Goal: Information Seeking & Learning: Learn about a topic

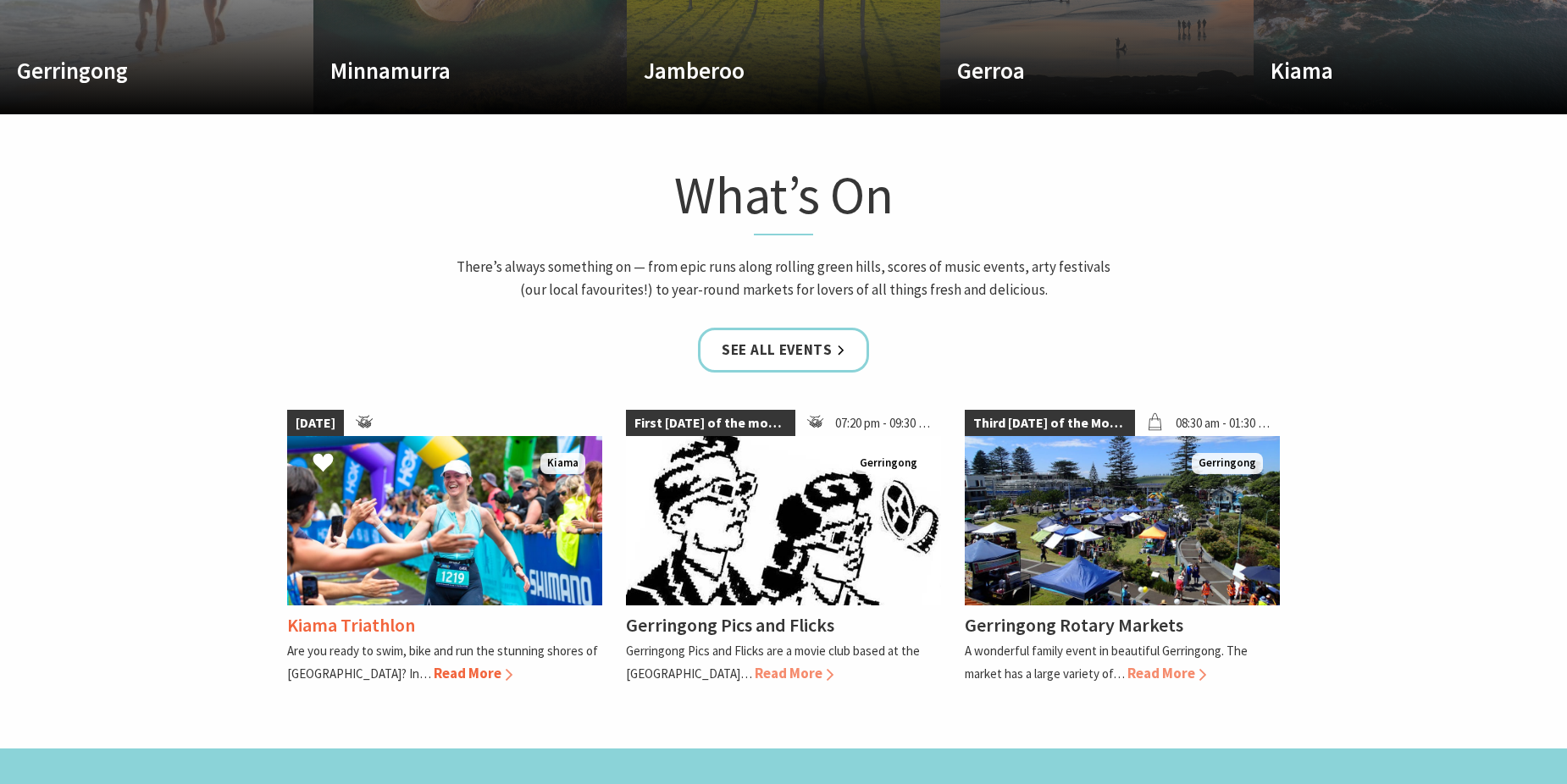
scroll to position [1270, 0]
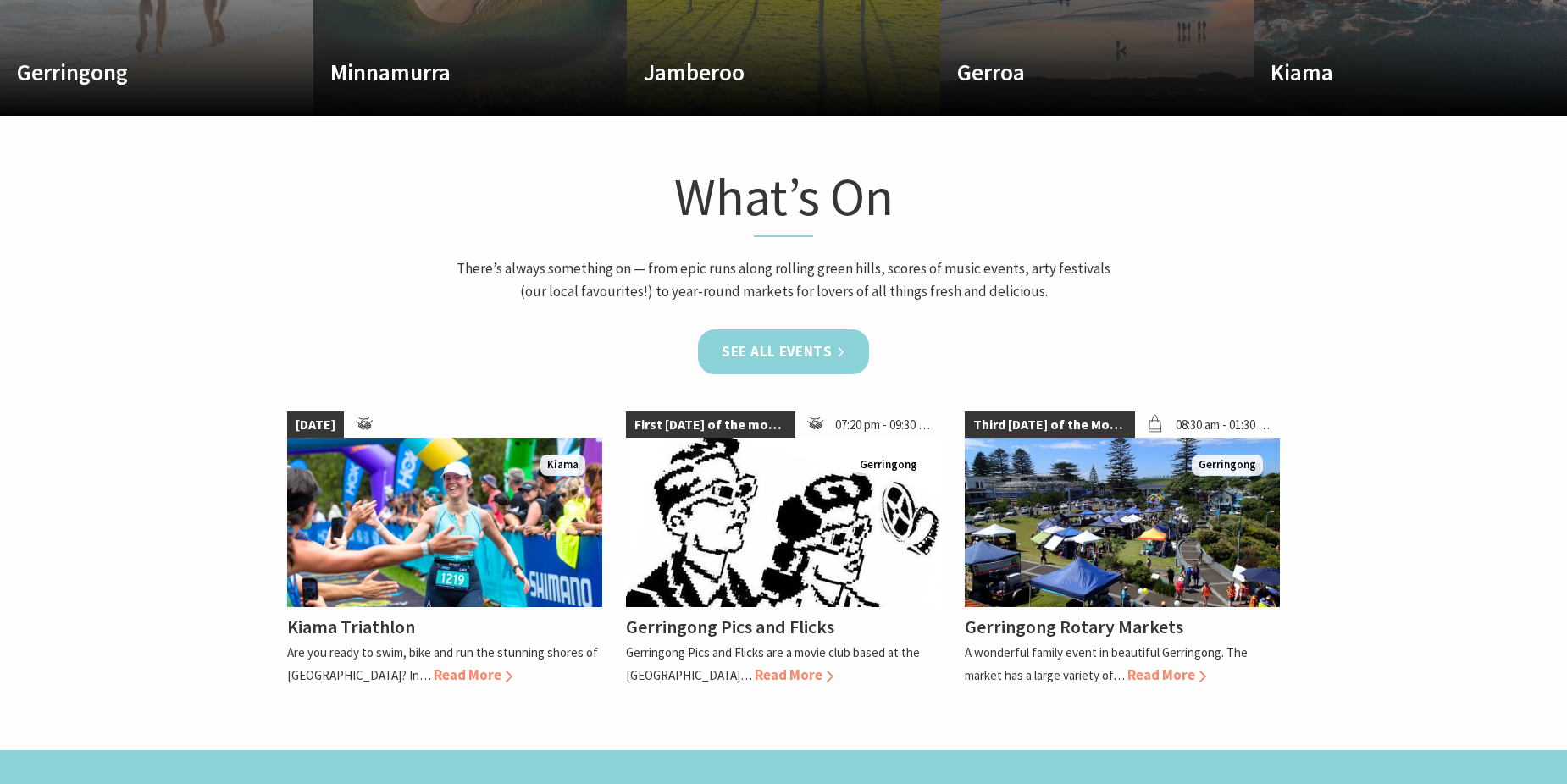
click at [753, 343] on link "See all Events" at bounding box center [783, 352] width 171 height 45
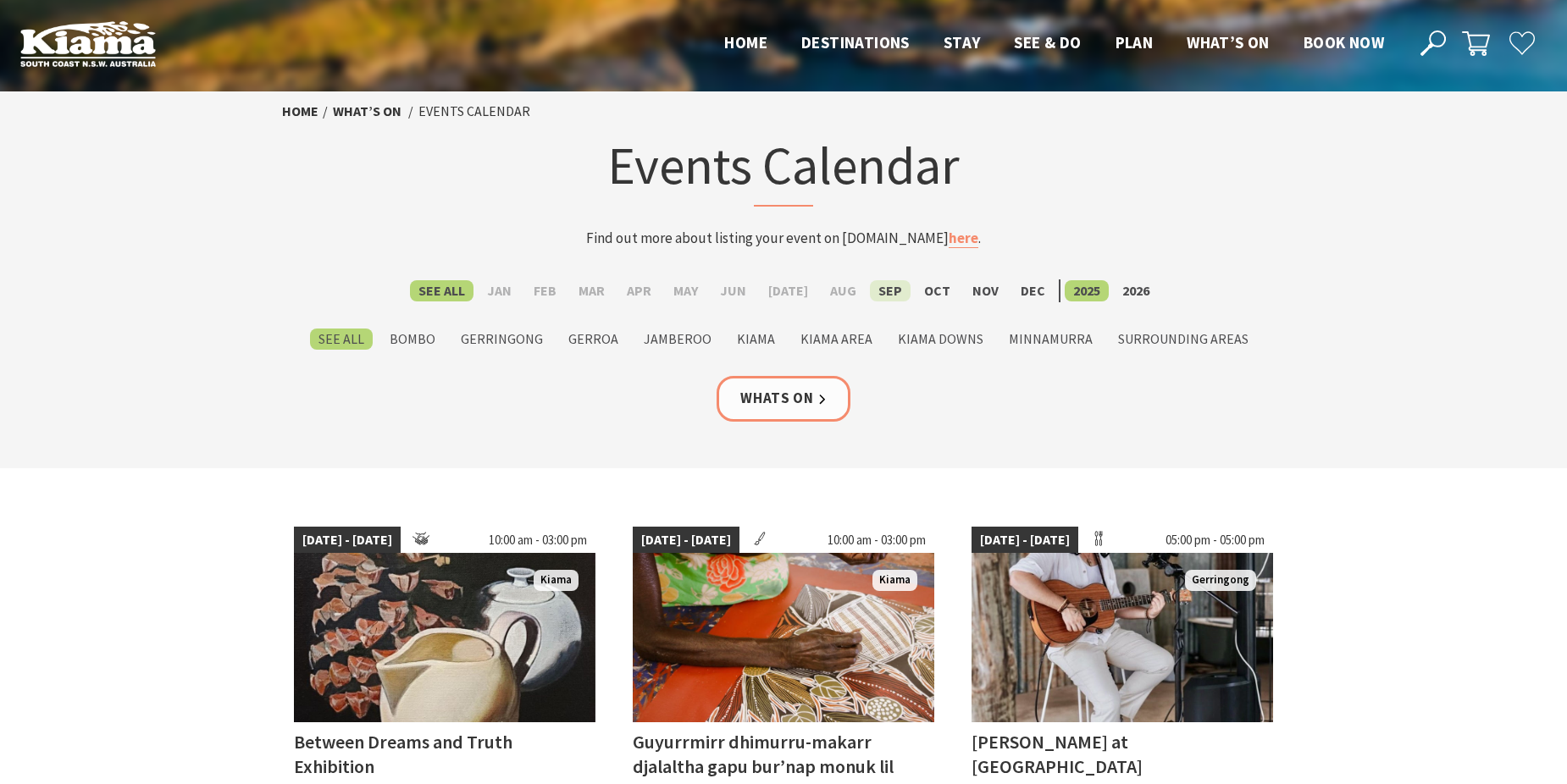
click at [881, 295] on label "Sep" at bounding box center [890, 290] width 40 height 21
click at [0, 0] on input "Sep" at bounding box center [0, 0] width 0 height 0
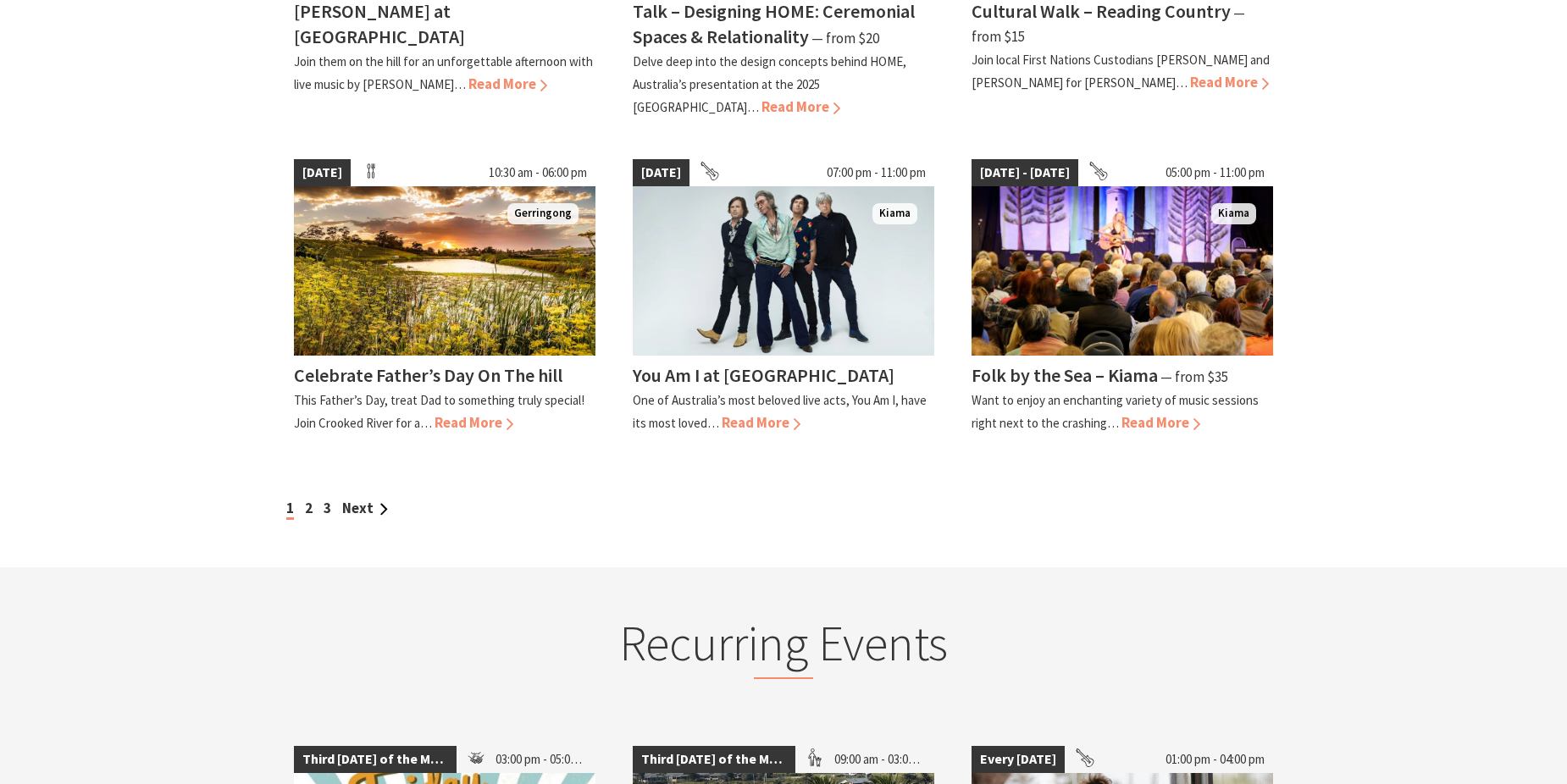
scroll to position [1439, 0]
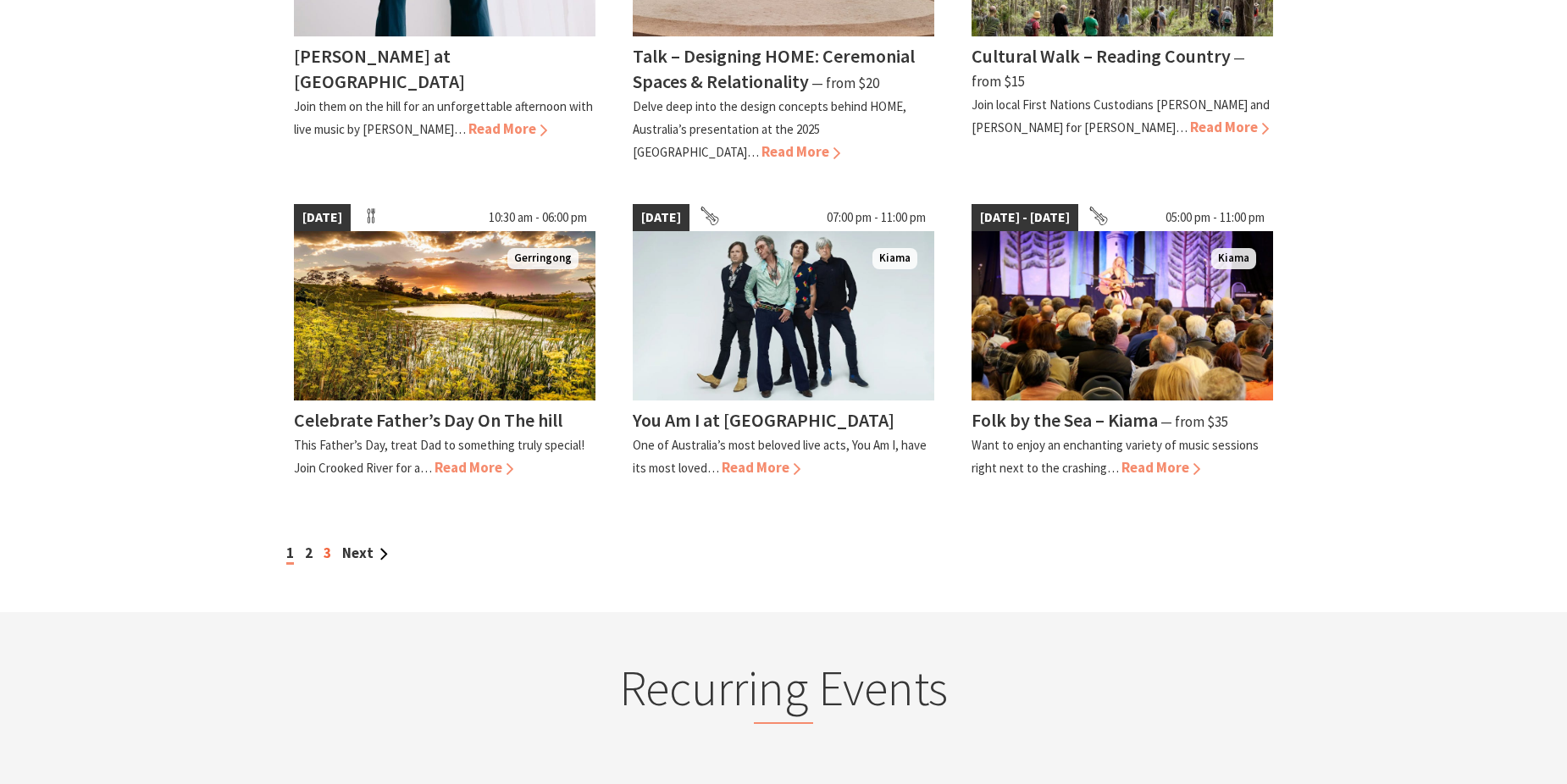
click at [326, 544] on link "3" at bounding box center [327, 553] width 8 height 19
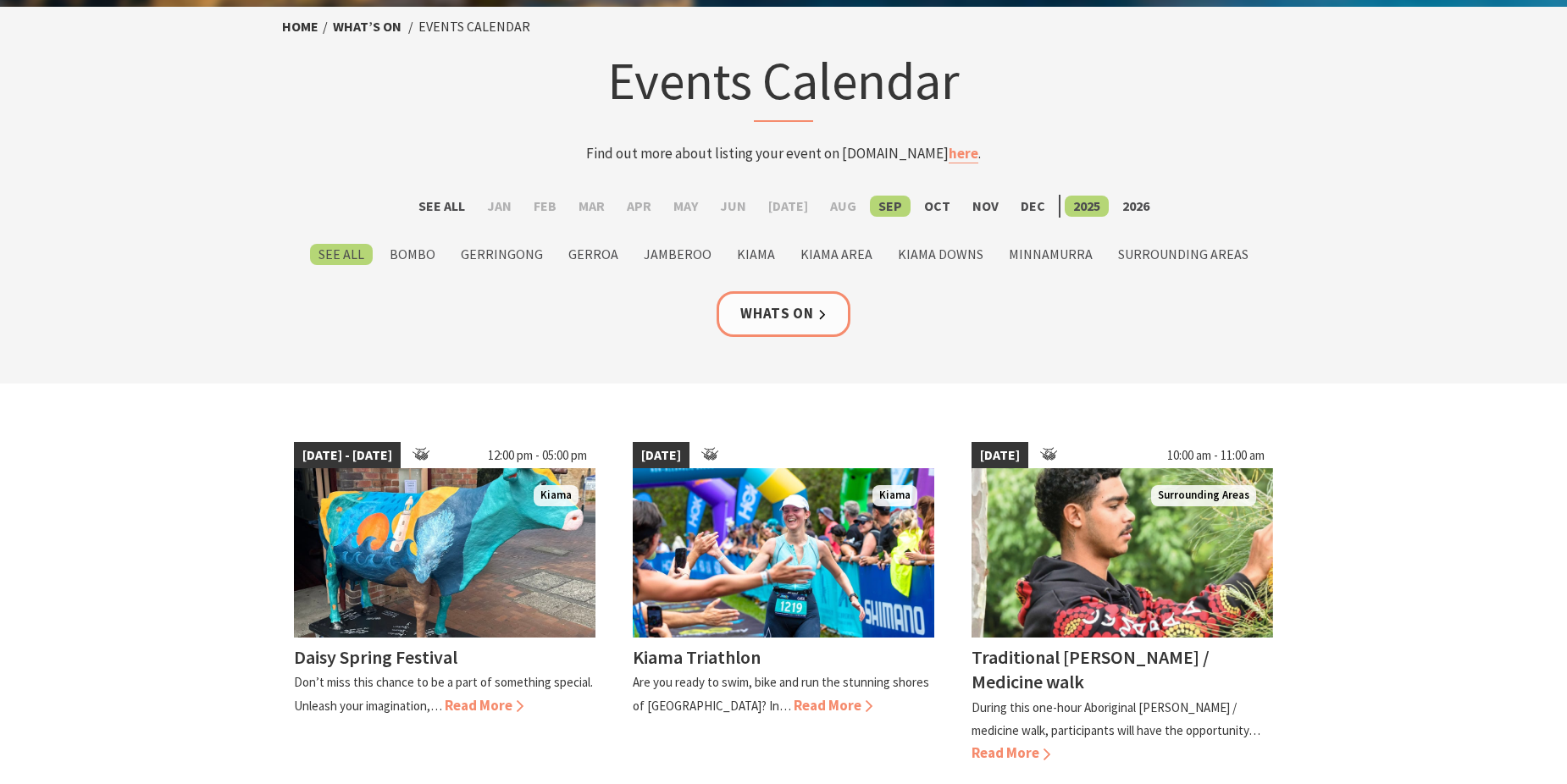
scroll to position [169, 0]
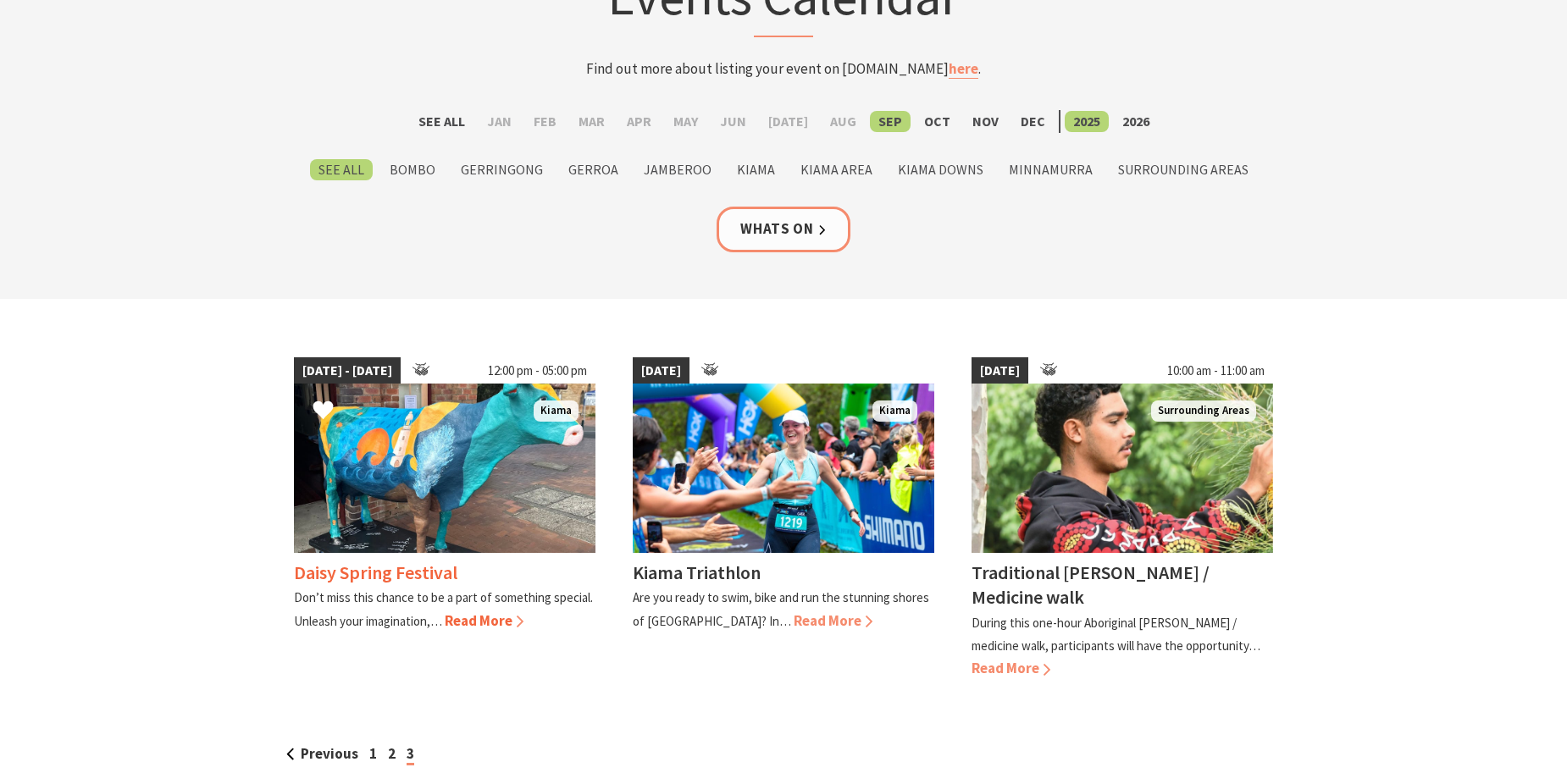
click at [316, 562] on h4 "Daisy Spring Festival" at bounding box center [375, 573] width 163 height 24
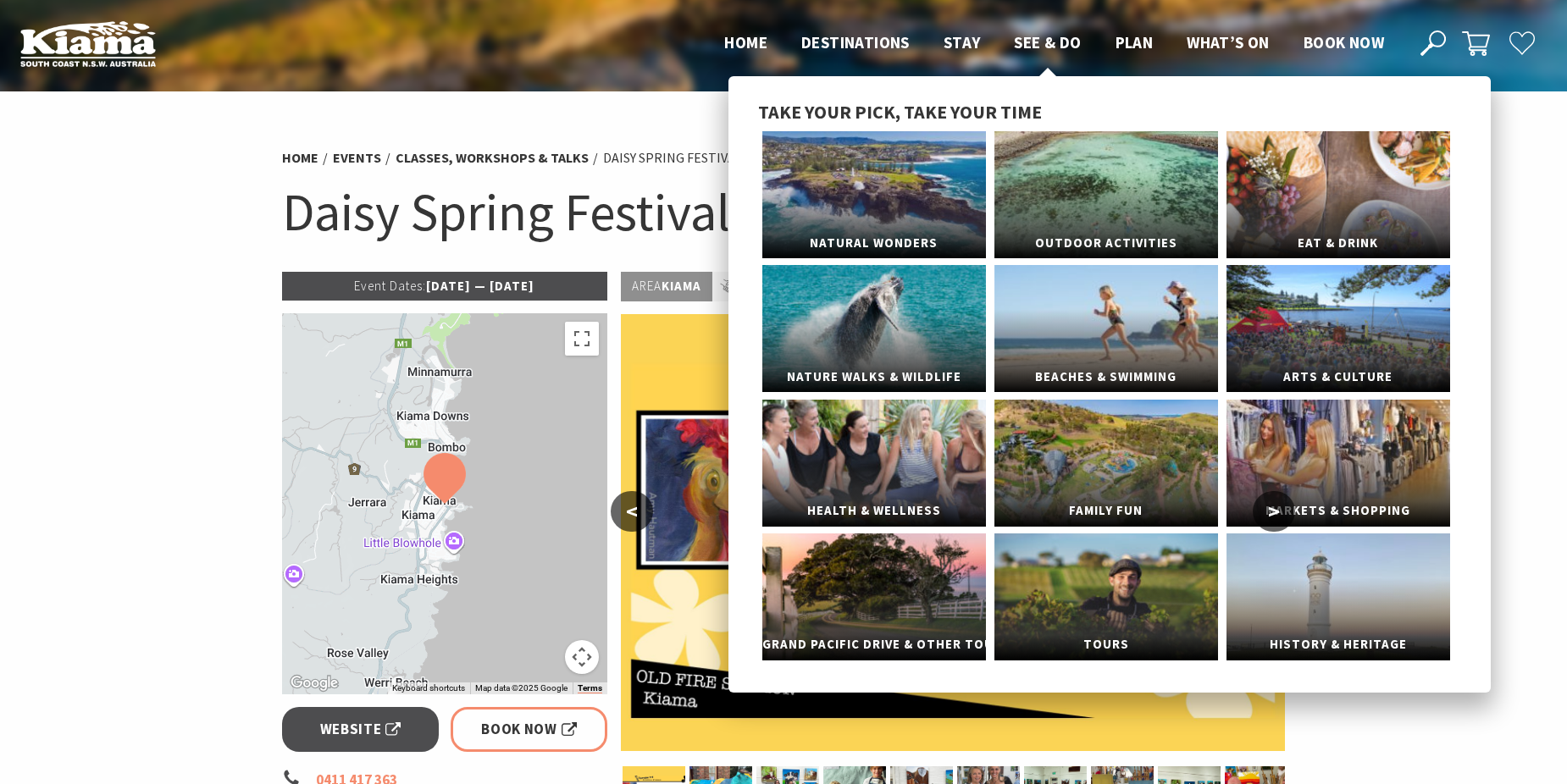
click at [1052, 40] on span "See & Do" at bounding box center [1047, 42] width 67 height 21
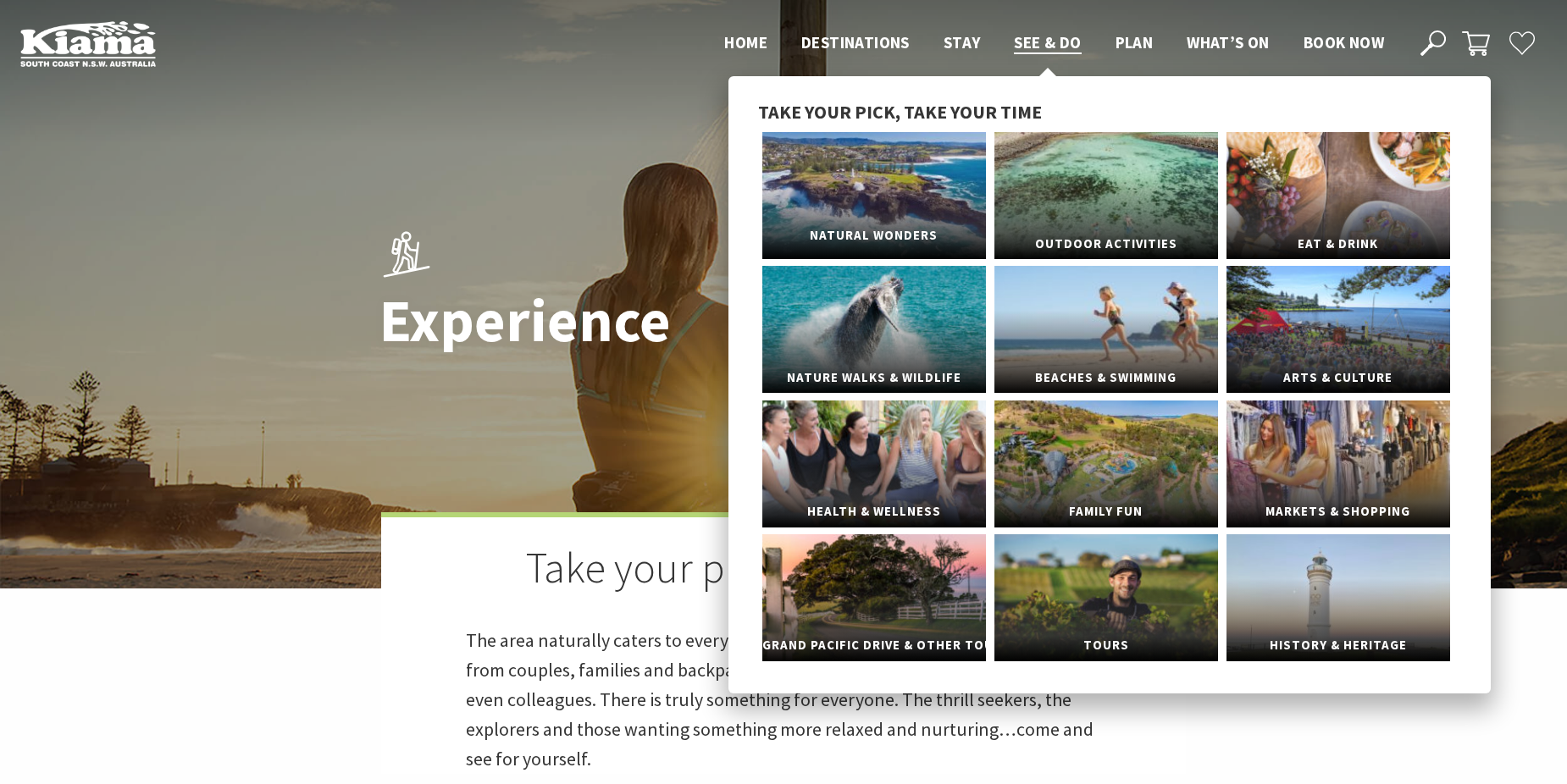
click at [822, 207] on link "Natural Wonders" at bounding box center [874, 196] width 223 height 127
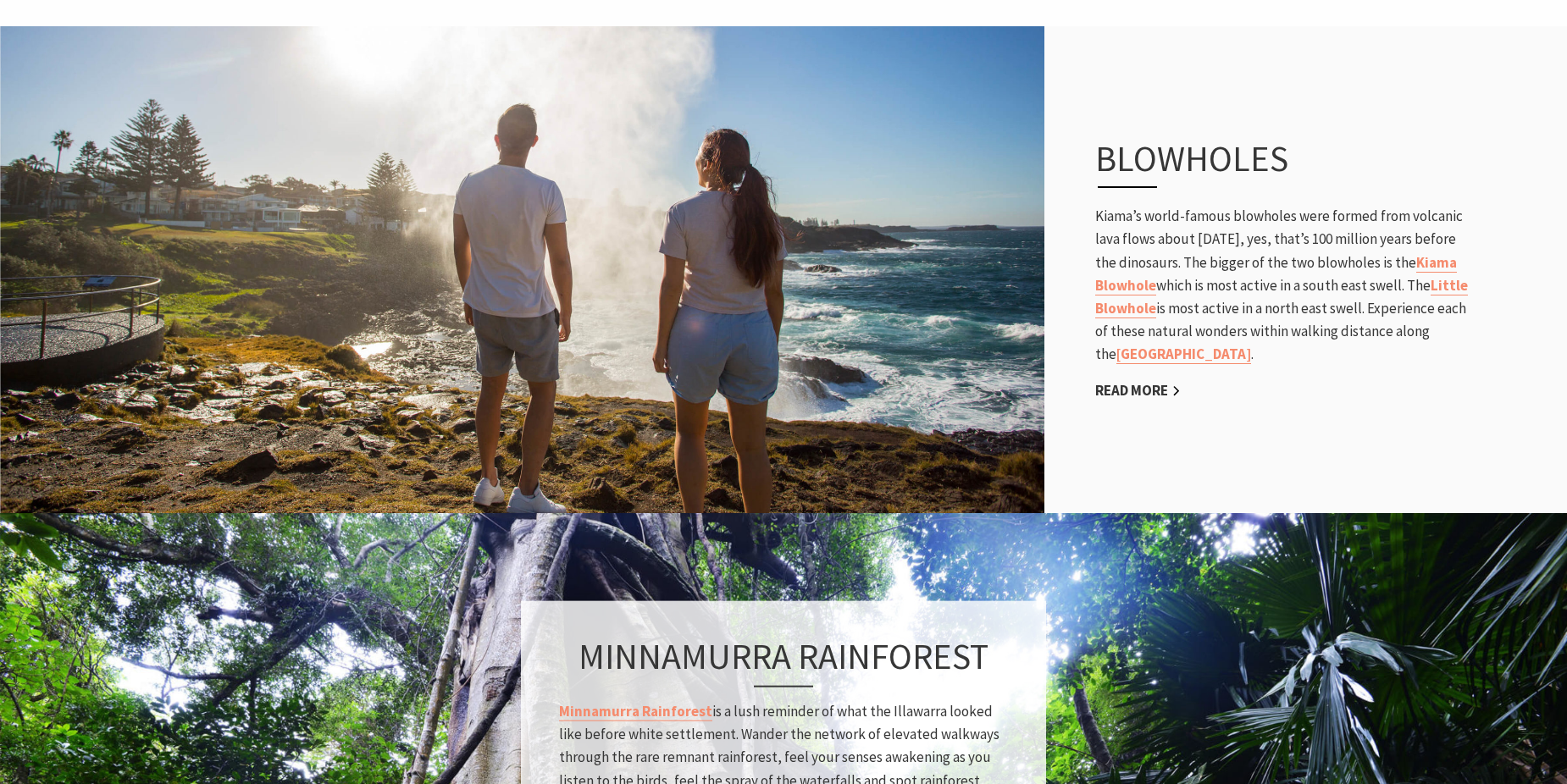
scroll to position [879, 1038]
click at [1223, 356] on link "Kiama Coast Walk" at bounding box center [1184, 354] width 135 height 20
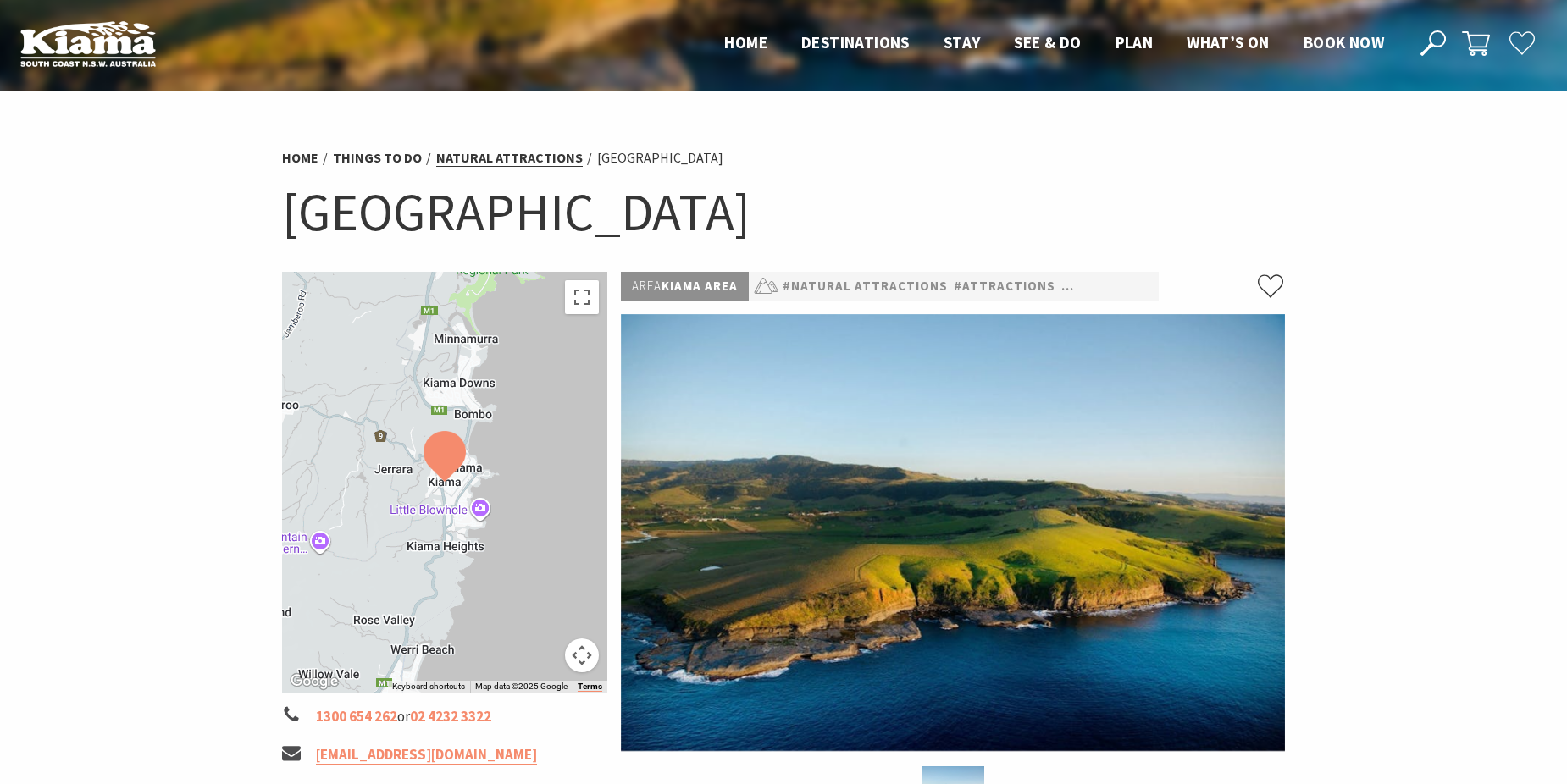
click at [522, 149] on li "Natural Attractions" at bounding box center [515, 159] width 158 height 22
click at [518, 158] on link "Natural Attractions" at bounding box center [509, 158] width 147 height 18
click at [519, 160] on link "Natural Attractions" at bounding box center [509, 158] width 147 height 18
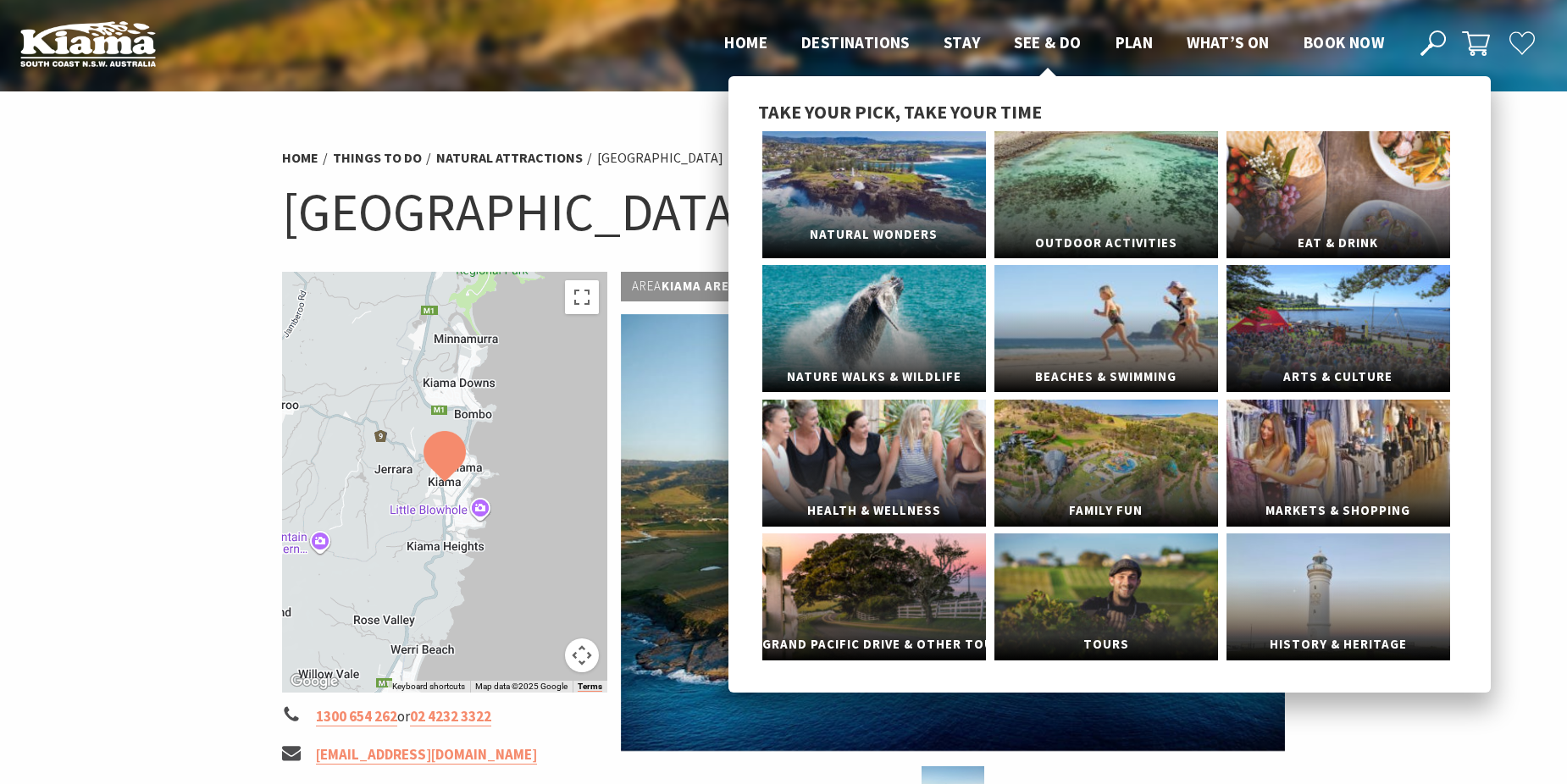
click at [890, 173] on link "Natural Wonders" at bounding box center [874, 195] width 223 height 127
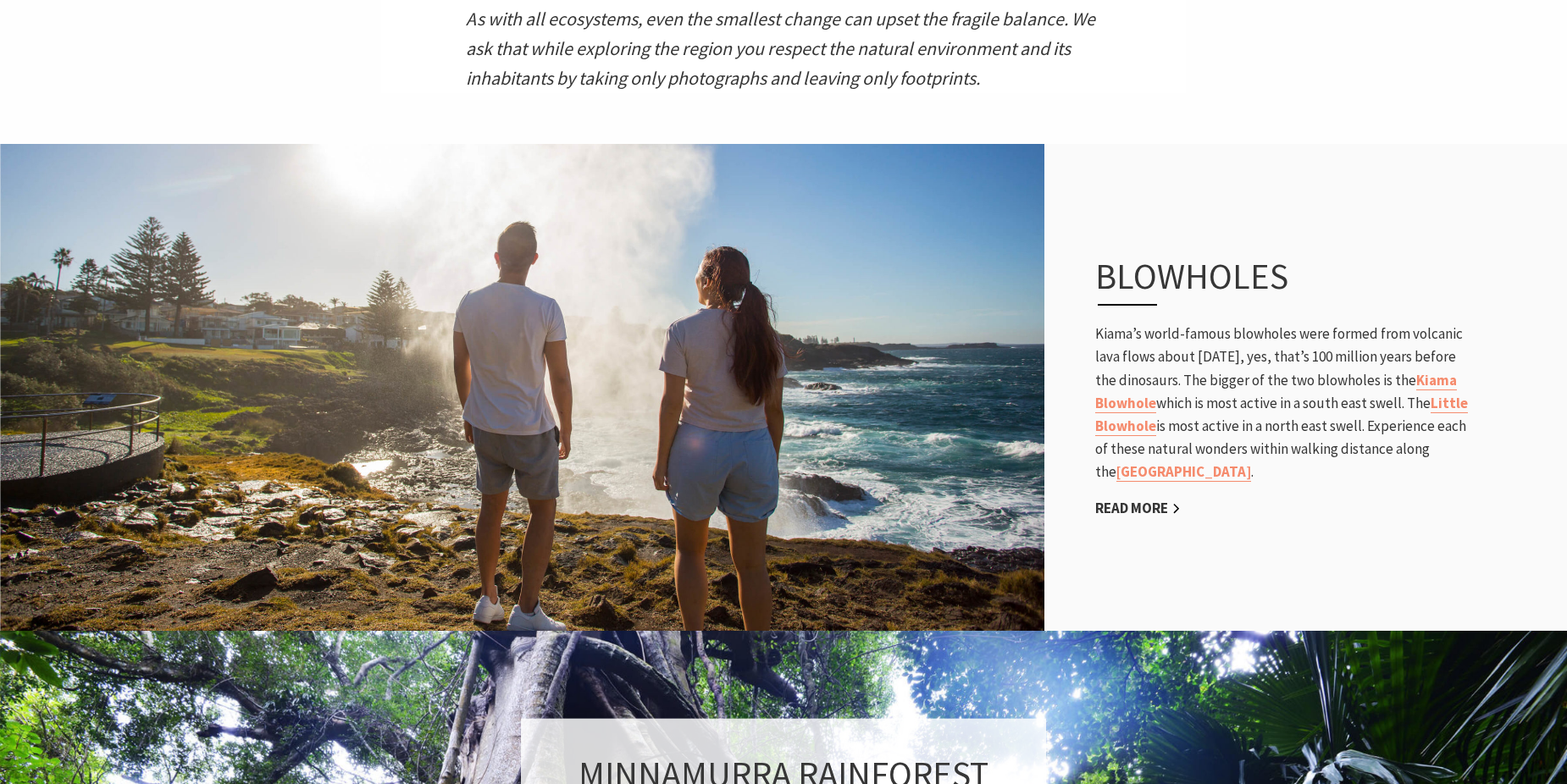
scroll to position [847, 0]
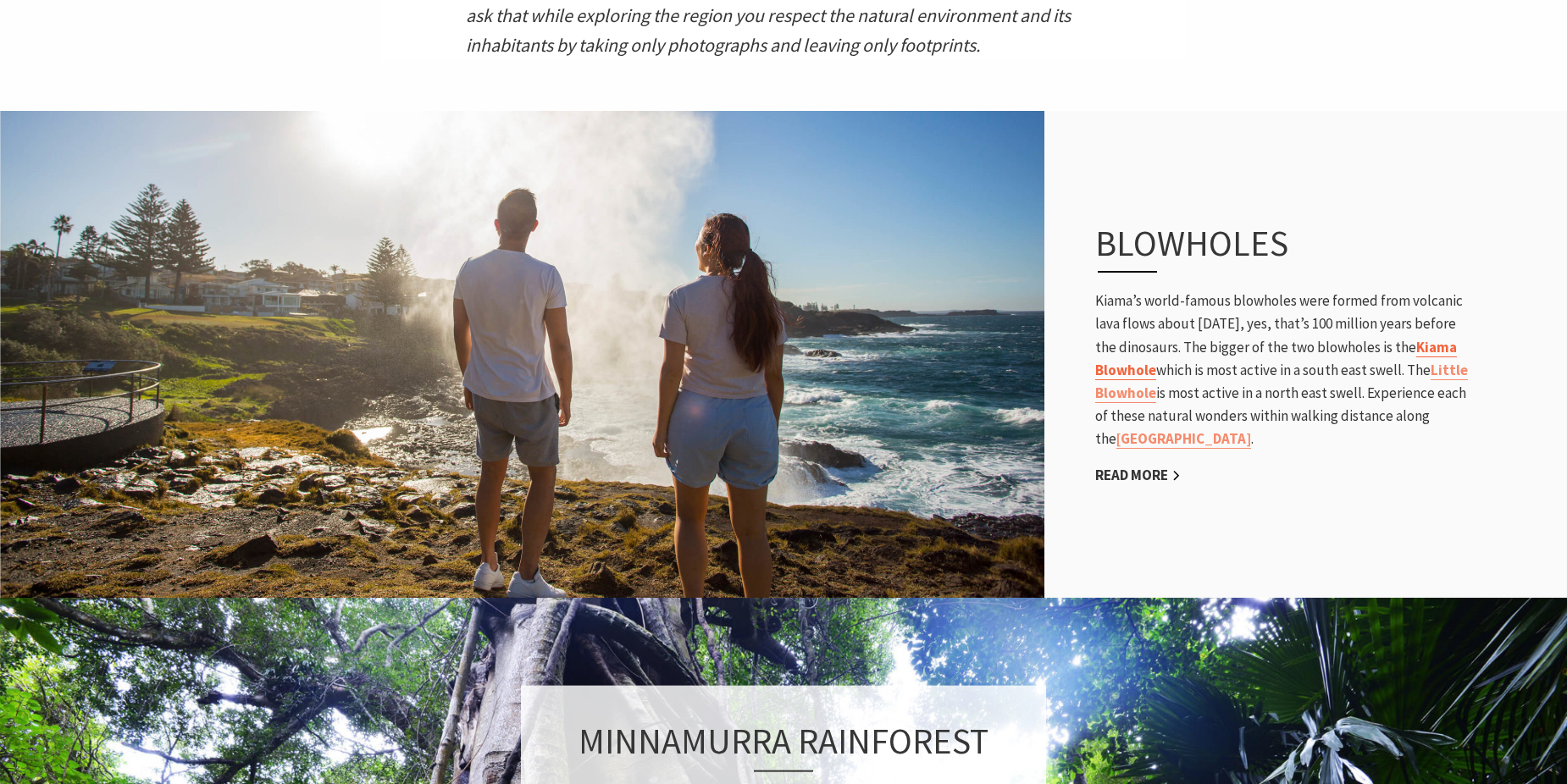
click at [1175, 373] on link "Kiama Blowhole" at bounding box center [1276, 358] width 362 height 42
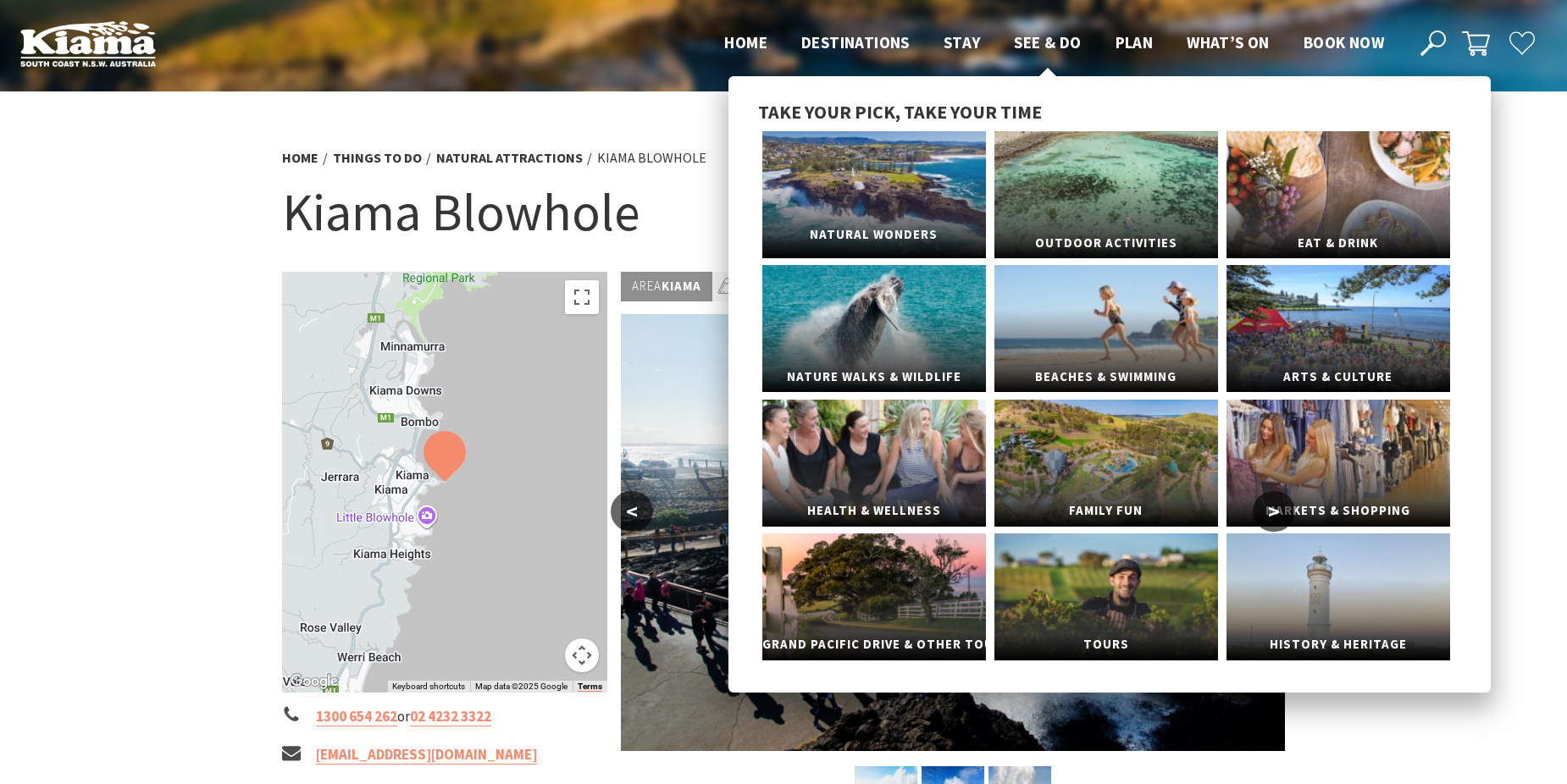
click at [934, 159] on link "Natural Wonders" at bounding box center [874, 195] width 223 height 127
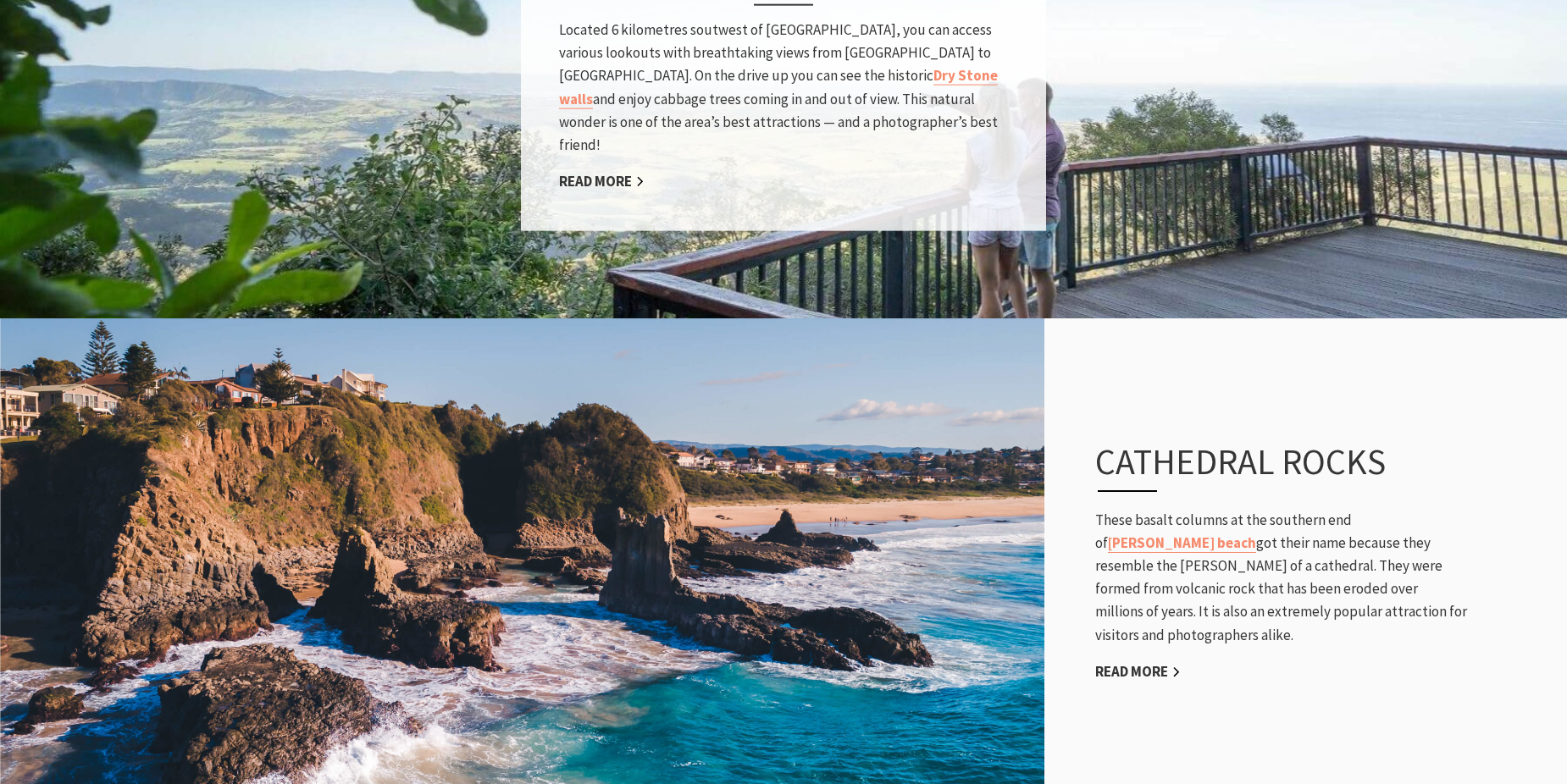
scroll to position [2625, 0]
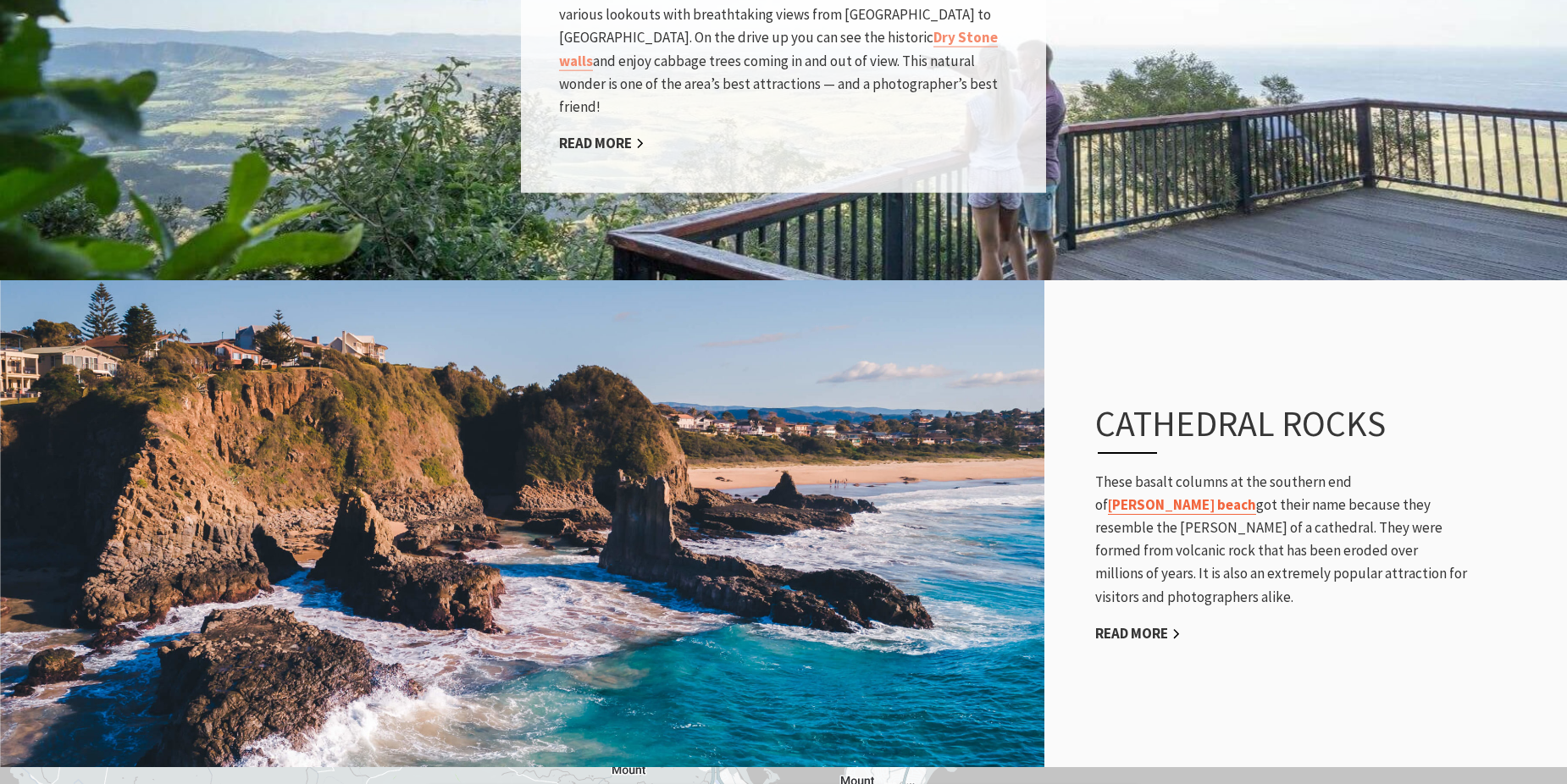
click at [1256, 495] on link "Jones beach" at bounding box center [1182, 505] width 149 height 20
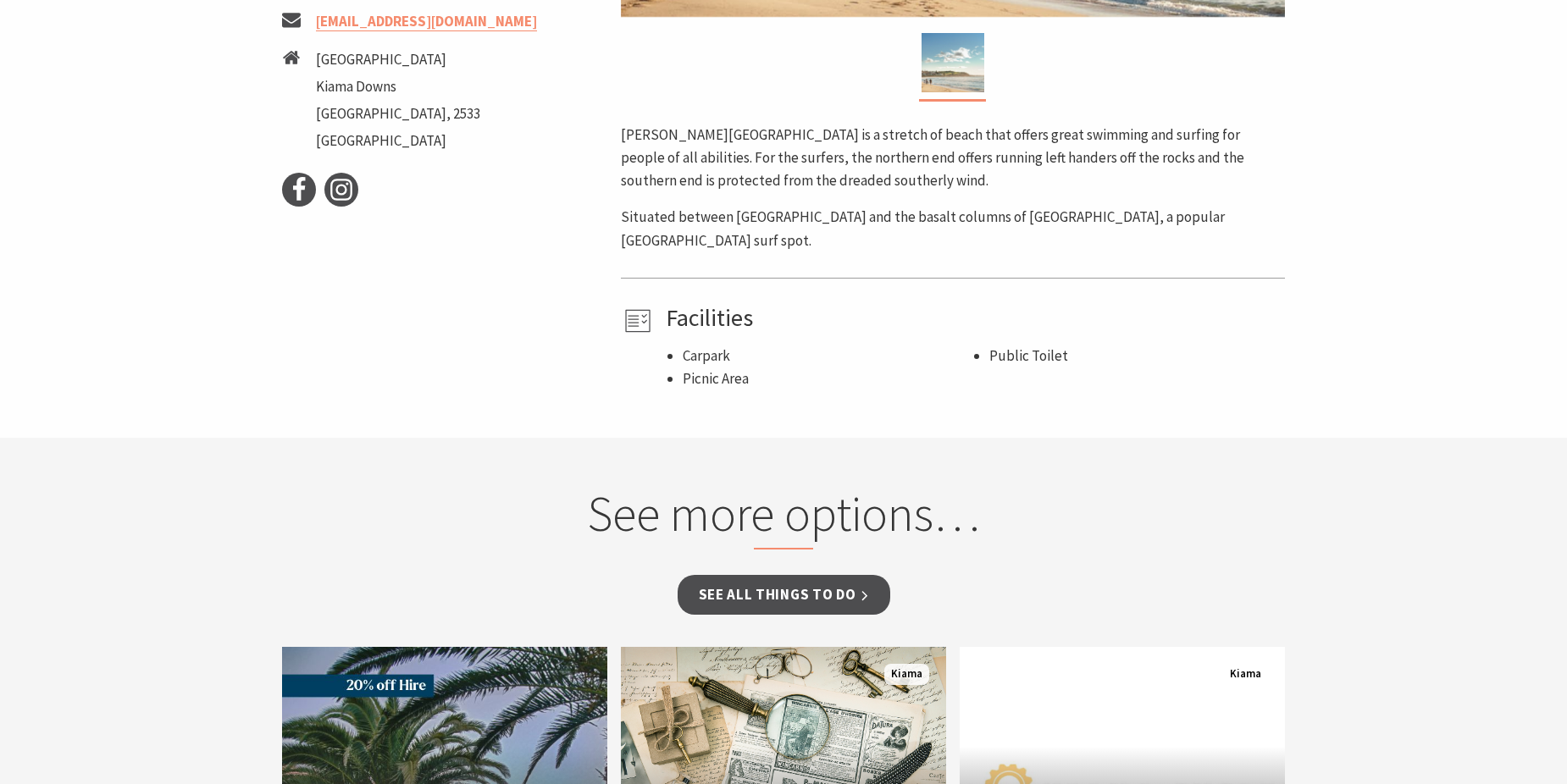
scroll to position [1016, 0]
